Goal: Check status: Check status

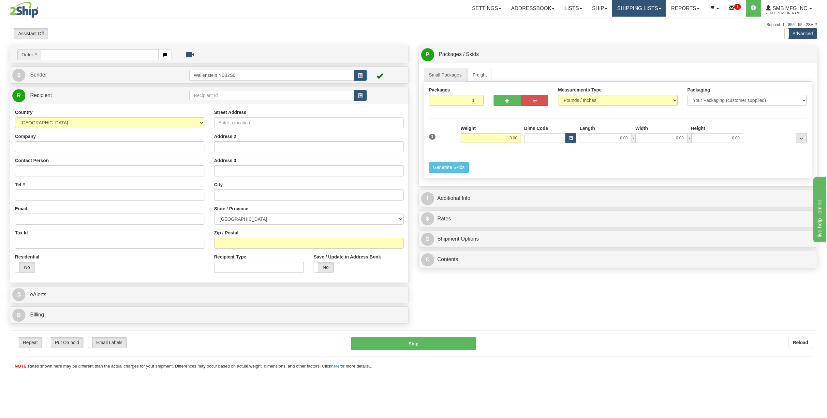
drag, startPoint x: 629, startPoint y: 10, endPoint x: 634, endPoint y: 16, distance: 7.9
click at [630, 10] on link "Shipping lists" at bounding box center [639, 8] width 54 height 16
click at [629, 23] on span "Current Shipments" at bounding box center [628, 22] width 38 height 5
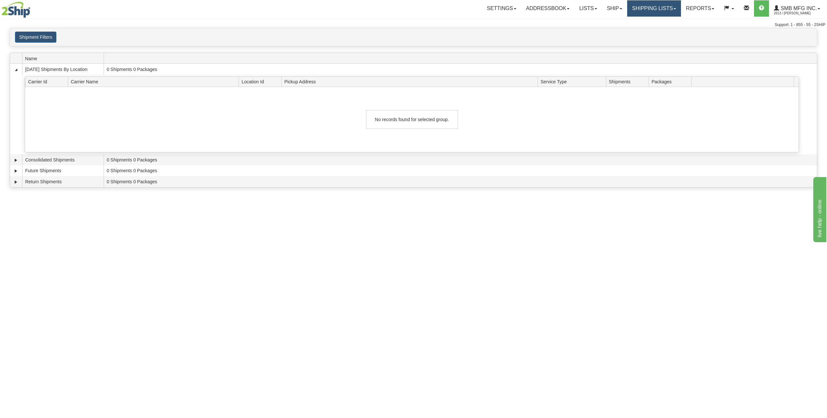
click at [640, 11] on link "Shipping lists" at bounding box center [654, 8] width 54 height 16
click at [648, 29] on span "Search Shipment History" at bounding box center [649, 31] width 51 height 5
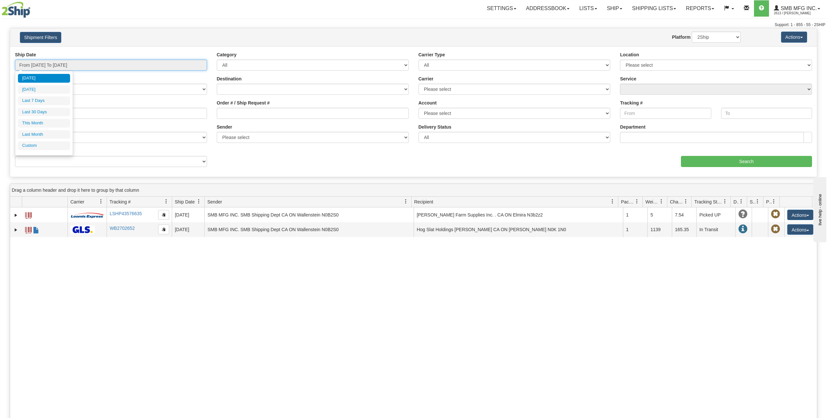
click at [52, 67] on input "From 09/22/2025 To 09/23/2025" at bounding box center [111, 65] width 192 height 11
click at [48, 100] on li "Last 7 Days" at bounding box center [44, 100] width 52 height 9
click at [49, 65] on input "From 09/17/2025 To 09/23/2025" at bounding box center [111, 65] width 192 height 11
click at [40, 112] on li "Last 30 Days" at bounding box center [44, 112] width 52 height 9
type input "From 08/25/2025 To 09/23/2025"
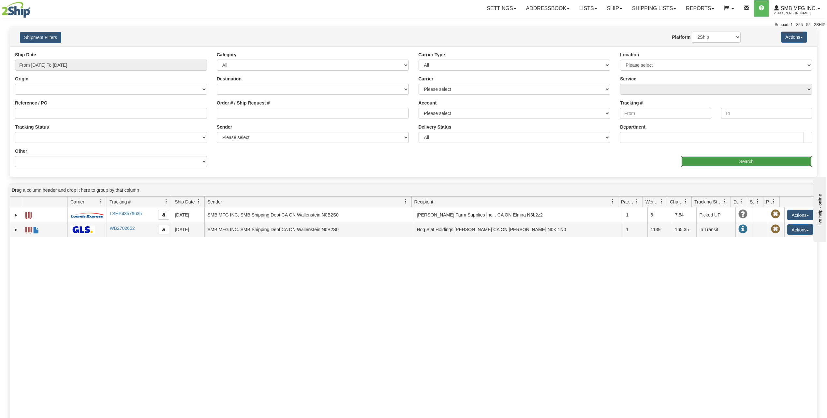
click at [761, 162] on input "Search" at bounding box center [746, 161] width 131 height 11
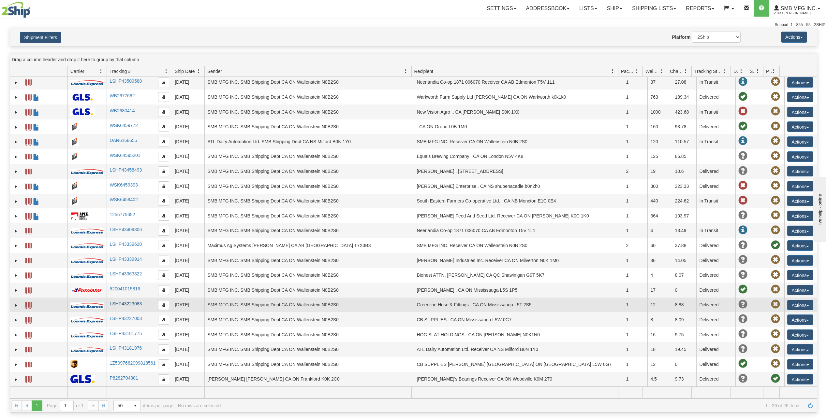
scroll to position [11, 0]
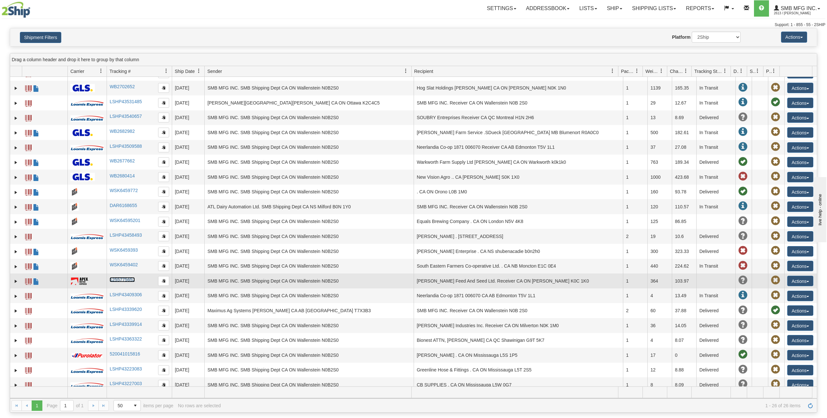
click at [122, 280] on link "1255775652" at bounding box center [122, 279] width 25 height 5
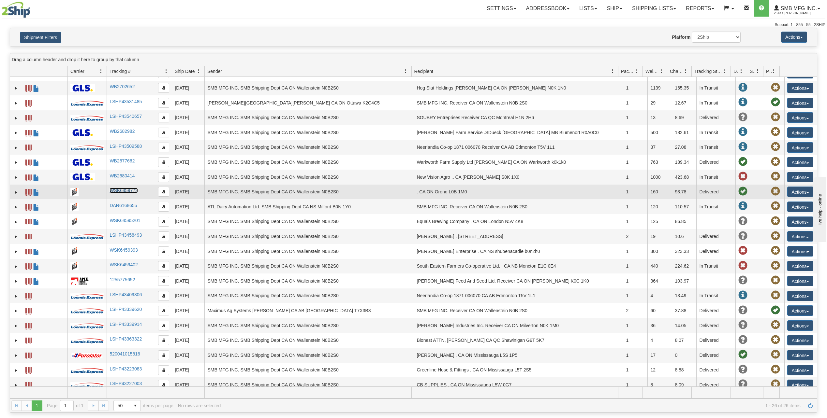
click at [123, 191] on link "WSK6459772" at bounding box center [124, 190] width 28 height 5
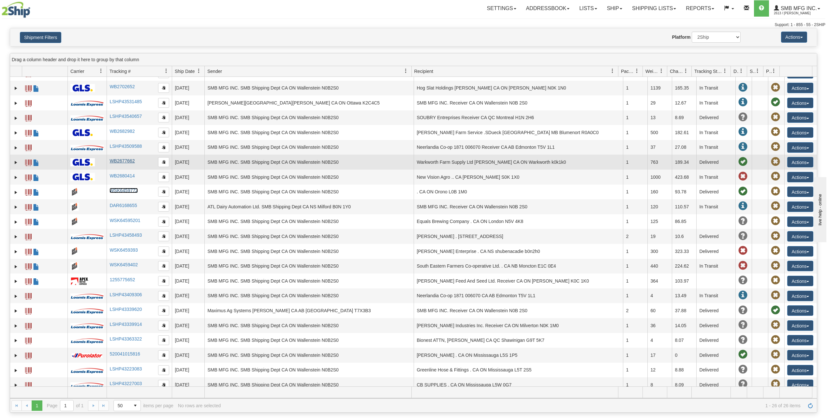
scroll to position [0, 0]
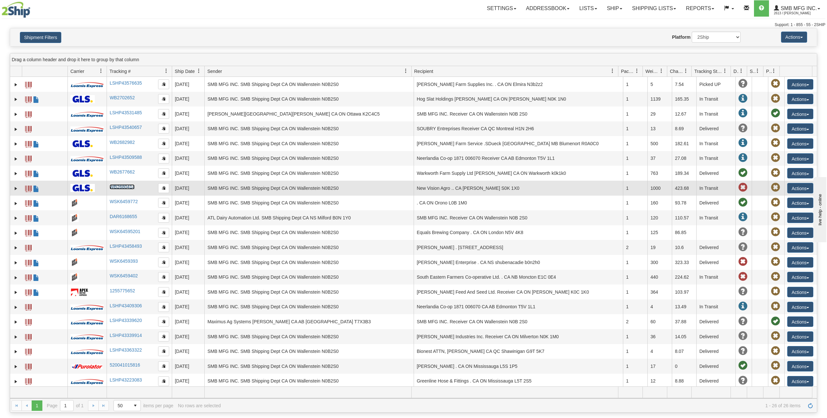
click at [125, 186] on link "WB2680414" at bounding box center [122, 186] width 25 height 5
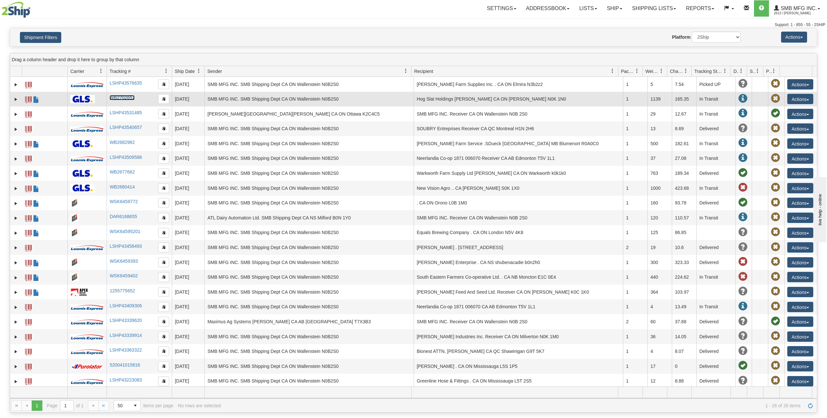
click at [126, 96] on link "WB2702652" at bounding box center [122, 97] width 25 height 5
